Goal: Information Seeking & Learning: Find specific page/section

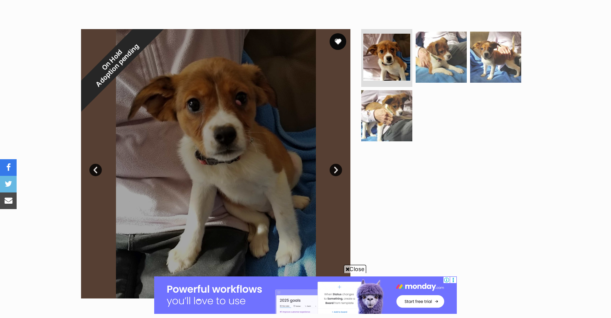
click at [350, 266] on span "Close" at bounding box center [355, 269] width 22 height 8
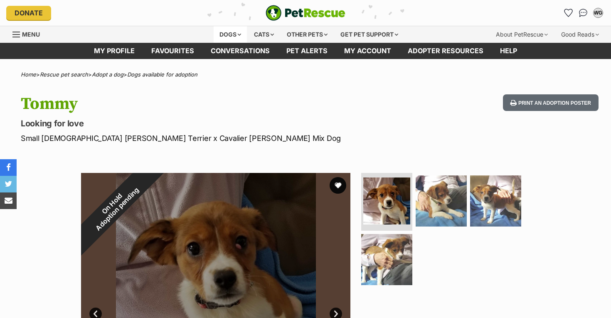
click at [236, 36] on div "Dogs" at bounding box center [230, 34] width 33 height 17
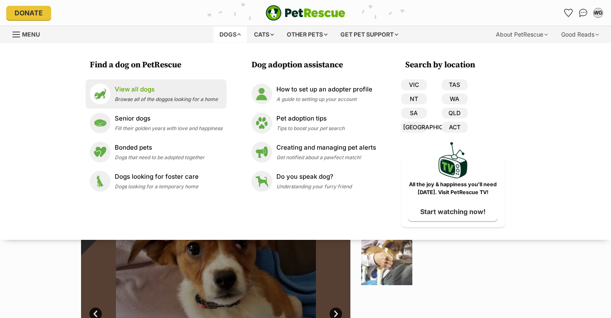
click at [139, 97] on span "Browse all of the doggos looking for a home" at bounding box center [166, 99] width 103 height 6
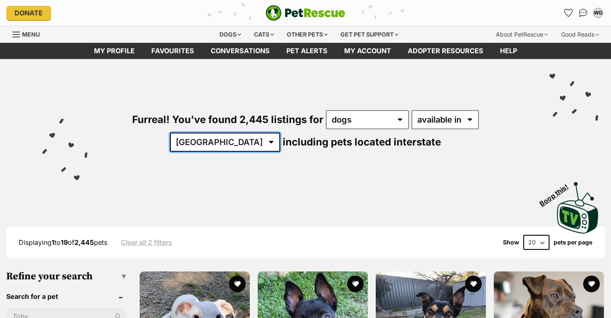
click at [280, 133] on select "[GEOGRAPHIC_DATA] [GEOGRAPHIC_DATA] [GEOGRAPHIC_DATA] [GEOGRAPHIC_DATA] [GEOGRA…" at bounding box center [225, 142] width 110 height 19
select select "[GEOGRAPHIC_DATA]"
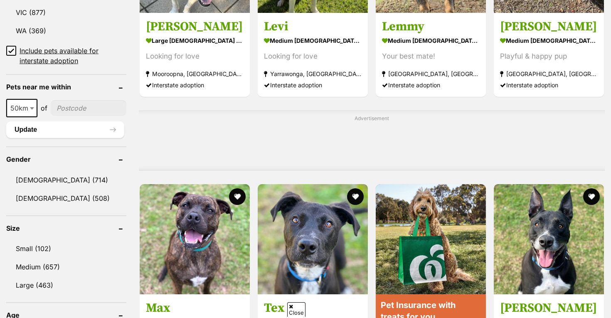
scroll to position [628, 0]
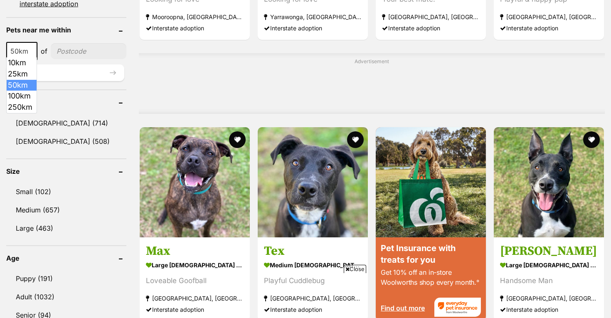
click at [30, 52] on span at bounding box center [33, 51] width 8 height 18
select select "100"
click at [73, 50] on input"] "postcode" at bounding box center [90, 51] width 73 height 16
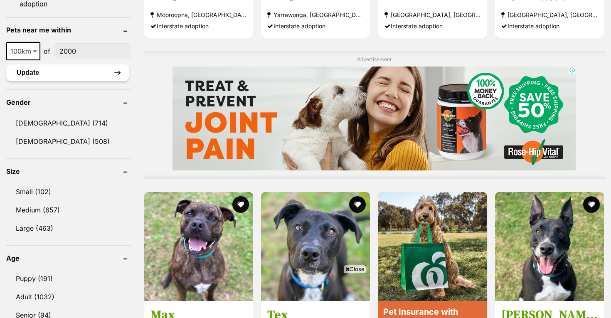
scroll to position [0, 0]
type input"] "2000"
click at [76, 69] on button "Update" at bounding box center [67, 72] width 123 height 17
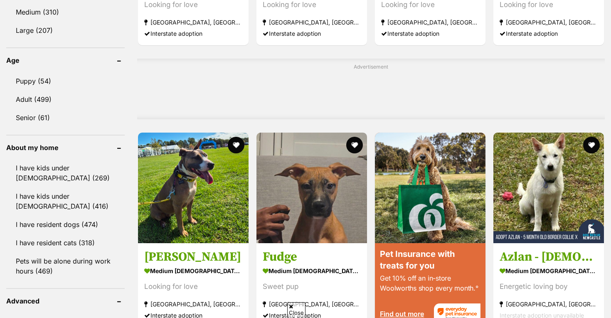
scroll to position [623, 0]
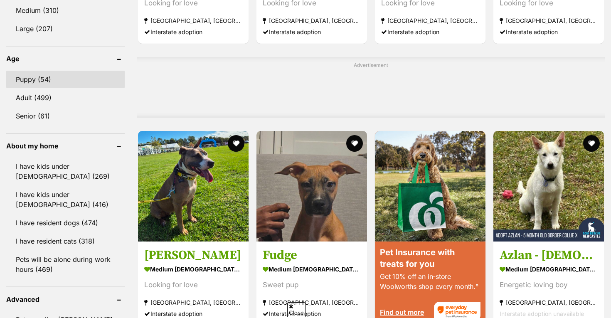
click at [33, 81] on link "Puppy (54)" at bounding box center [65, 79] width 118 height 17
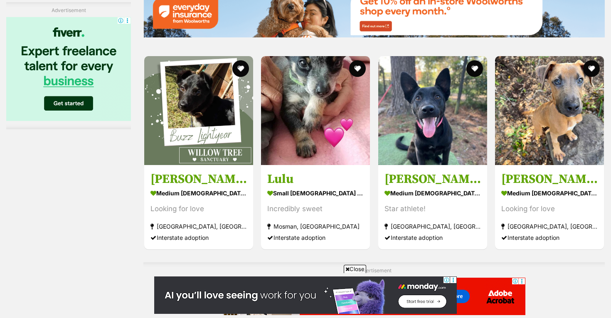
scroll to position [1257, 0]
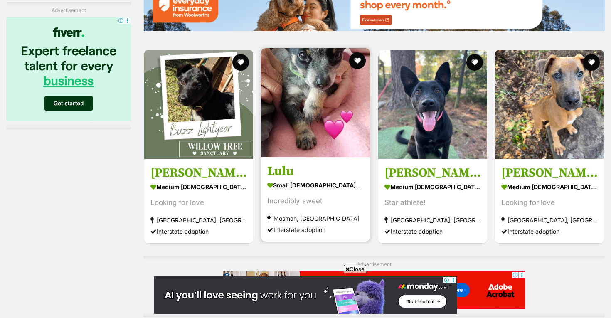
click at [287, 200] on div "Incredibly sweet" at bounding box center [315, 200] width 96 height 11
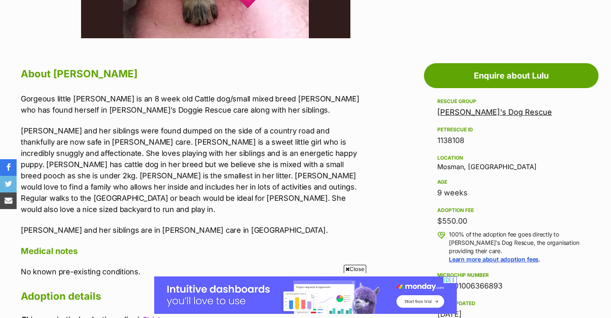
scroll to position [359, 0]
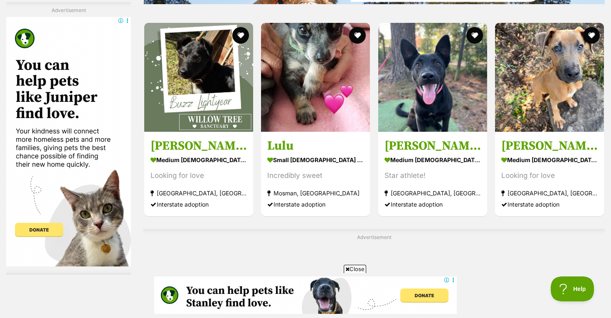
scroll to position [1291, 0]
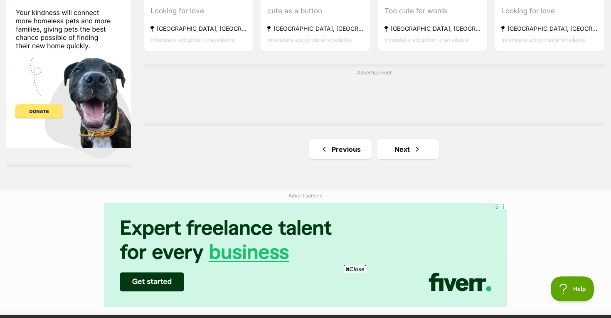
scroll to position [1450, 0]
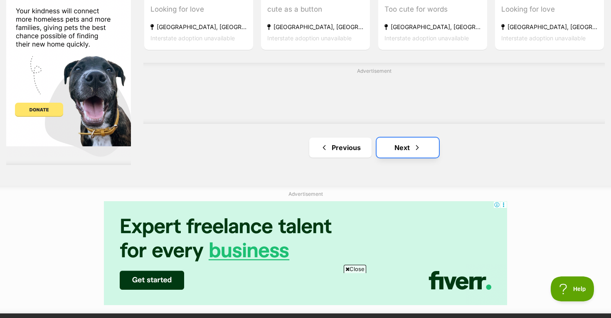
click at [402, 150] on link "Next" at bounding box center [408, 148] width 62 height 20
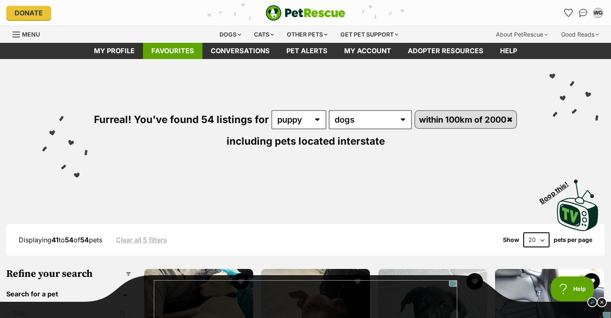
click at [187, 47] on link "Favourites" at bounding box center [172, 51] width 59 height 16
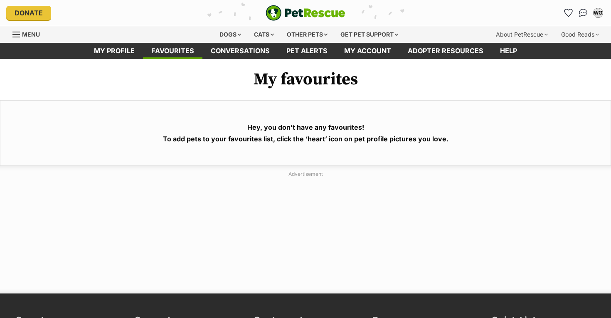
click at [27, 37] on span "Menu" at bounding box center [31, 34] width 18 height 7
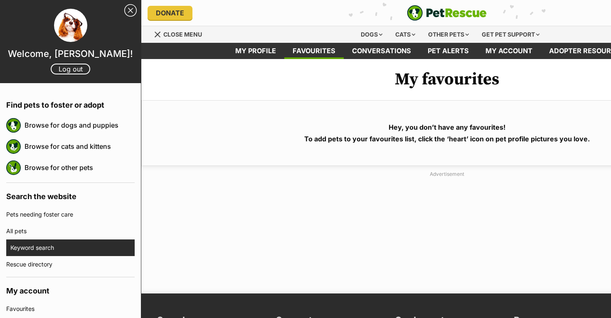
click at [46, 245] on link "Keyword search" at bounding box center [72, 247] width 124 height 17
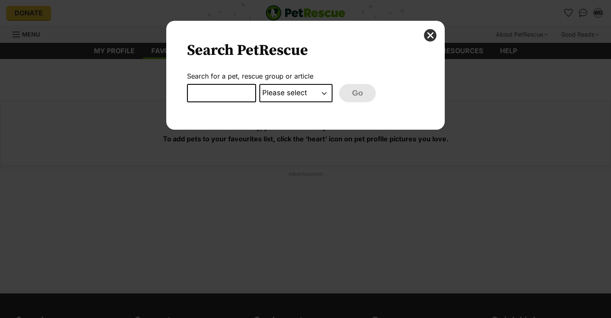
click at [241, 89] on input "Dialog Window - Close (Press escape to close)" at bounding box center [221, 93] width 69 height 18
type input "krazy kat rescue"
click at [324, 91] on select "Please select PetRescue ID Pet name Group Article" at bounding box center [295, 93] width 73 height 18
select select "group"
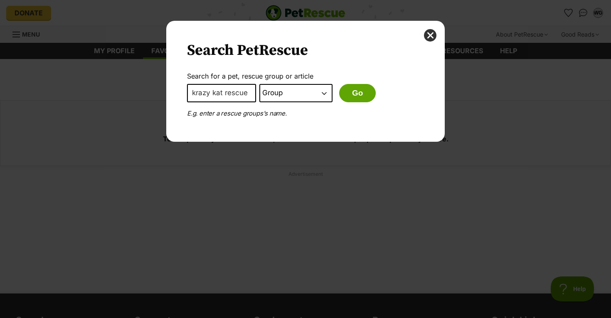
click at [359, 94] on button "Go" at bounding box center [357, 93] width 37 height 18
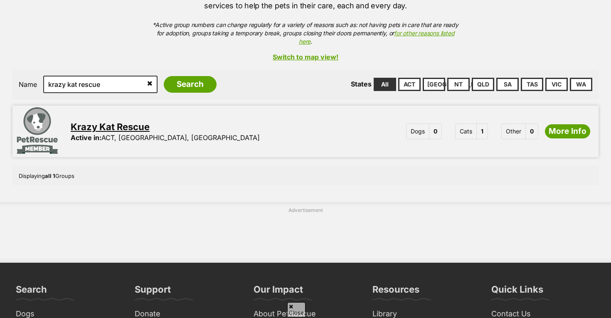
scroll to position [201, 0]
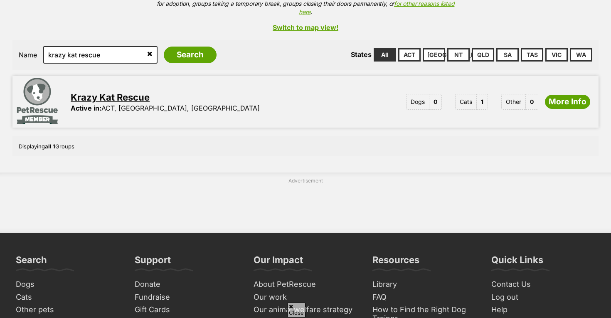
click at [97, 92] on link "Krazy Kat Rescue" at bounding box center [110, 97] width 79 height 11
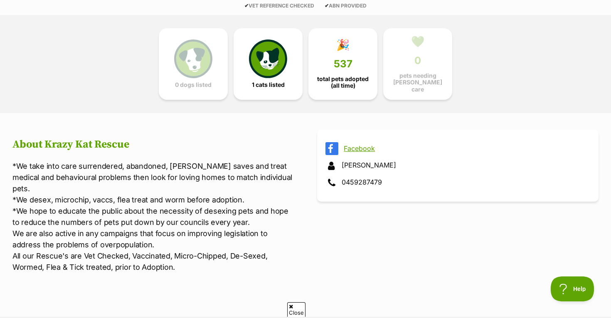
scroll to position [205, 0]
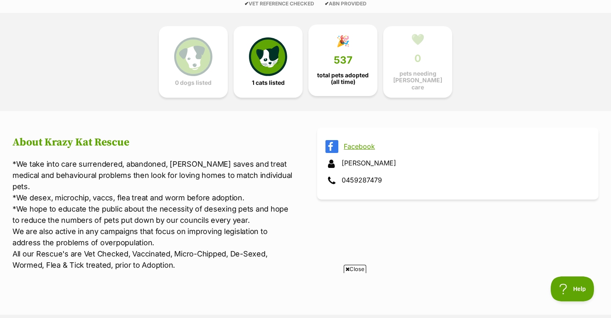
click at [349, 59] on span "537" at bounding box center [343, 60] width 19 height 12
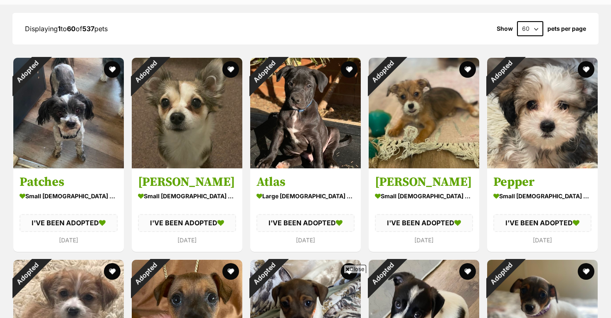
scroll to position [797, 0]
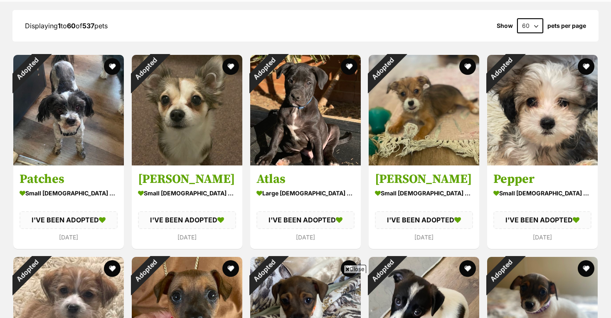
click at [355, 268] on span "Close" at bounding box center [355, 269] width 22 height 8
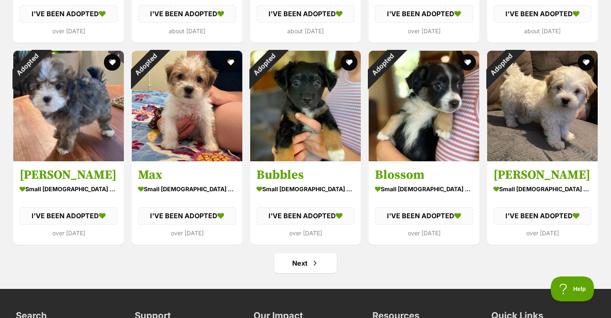
scroll to position [3038, 0]
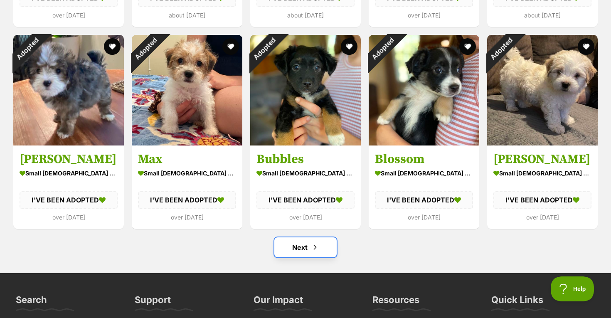
click at [301, 237] on link "Next" at bounding box center [305, 247] width 62 height 20
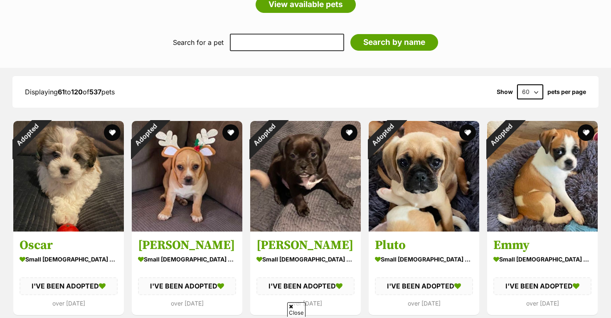
scroll to position [732, 0]
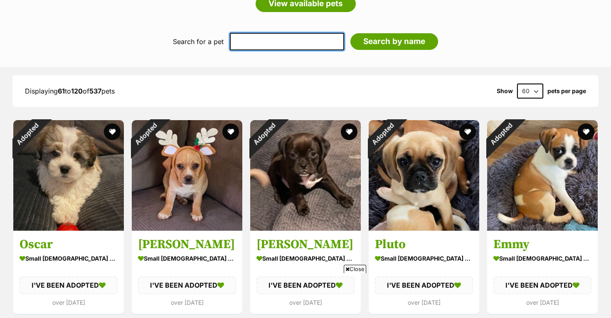
click at [279, 33] on input "text" at bounding box center [287, 41] width 114 height 17
type input "[PERSON_NAME]"
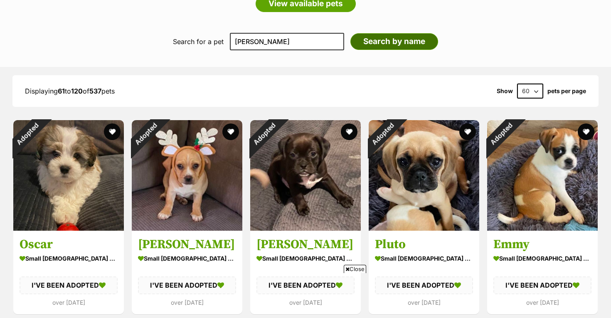
click at [381, 33] on input "Search by name" at bounding box center [394, 41] width 88 height 17
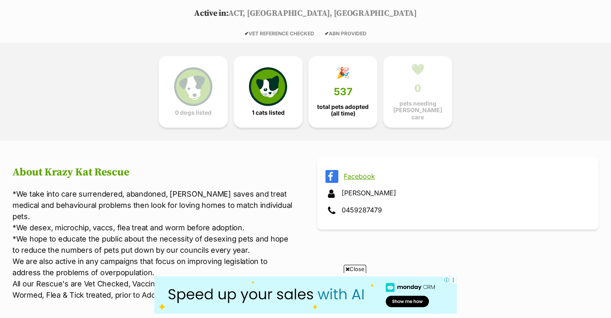
scroll to position [176, 0]
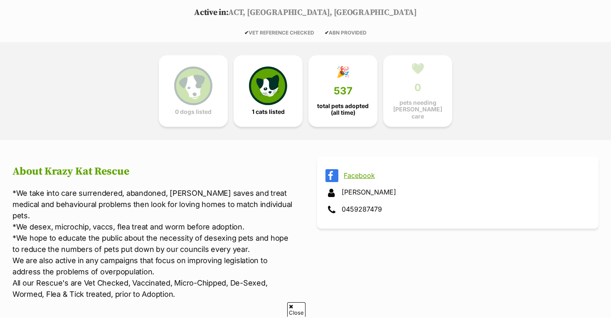
click at [356, 172] on link "Facebook" at bounding box center [465, 175] width 243 height 7
